Goal: Communication & Community: Answer question/provide support

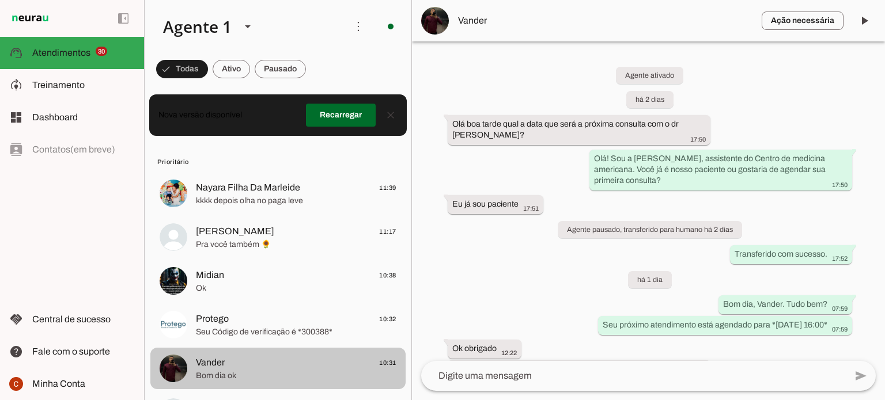
scroll to position [155, 0]
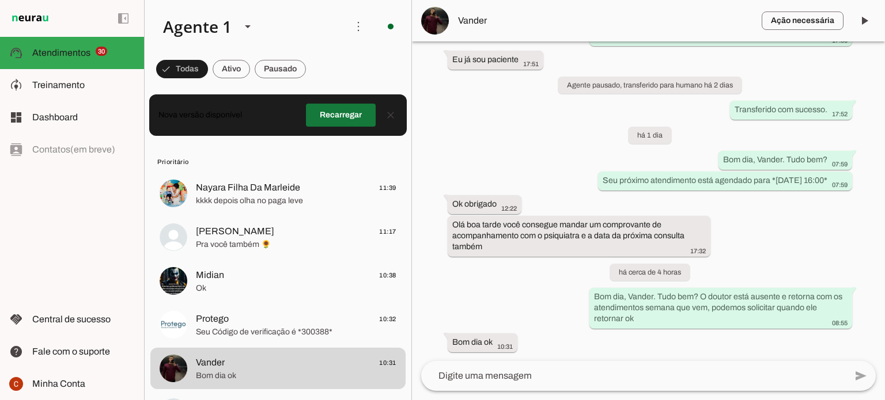
click at [337, 116] on span at bounding box center [341, 115] width 70 height 28
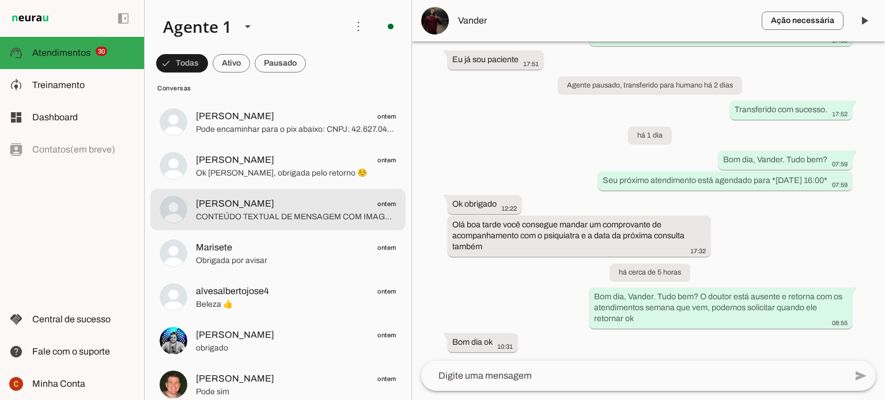
scroll to position [3513, 0]
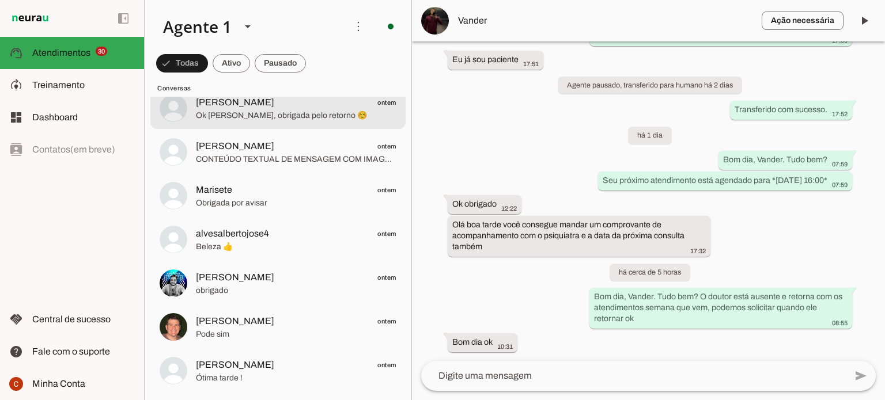
click at [264, 120] on span "Ok [PERSON_NAME], obrigada pelo retorno ☺️" at bounding box center [296, 116] width 200 height 12
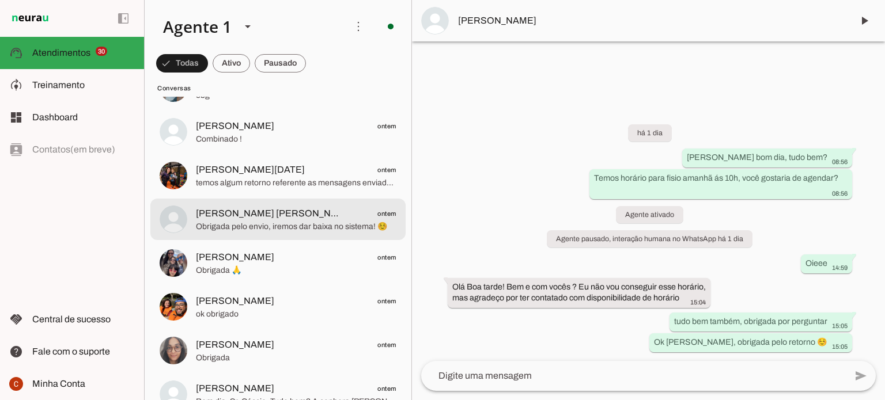
scroll to position [4377, 0]
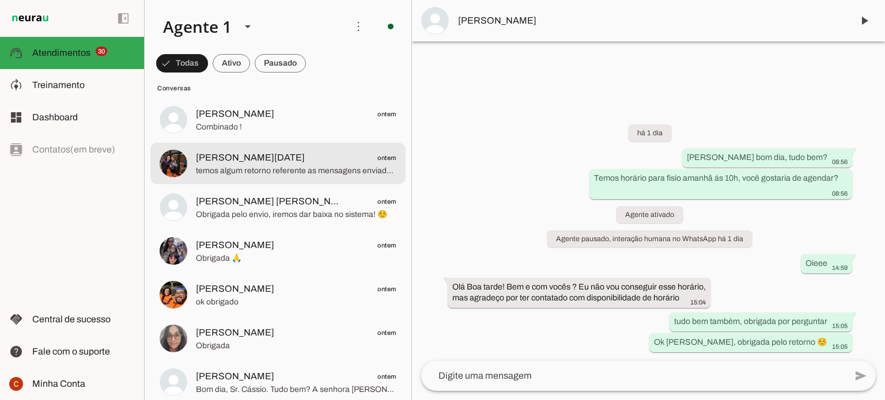
click at [272, 155] on span "[PERSON_NAME][DATE] ontem" at bounding box center [296, 158] width 200 height 14
